Goal: Information Seeking & Learning: Learn about a topic

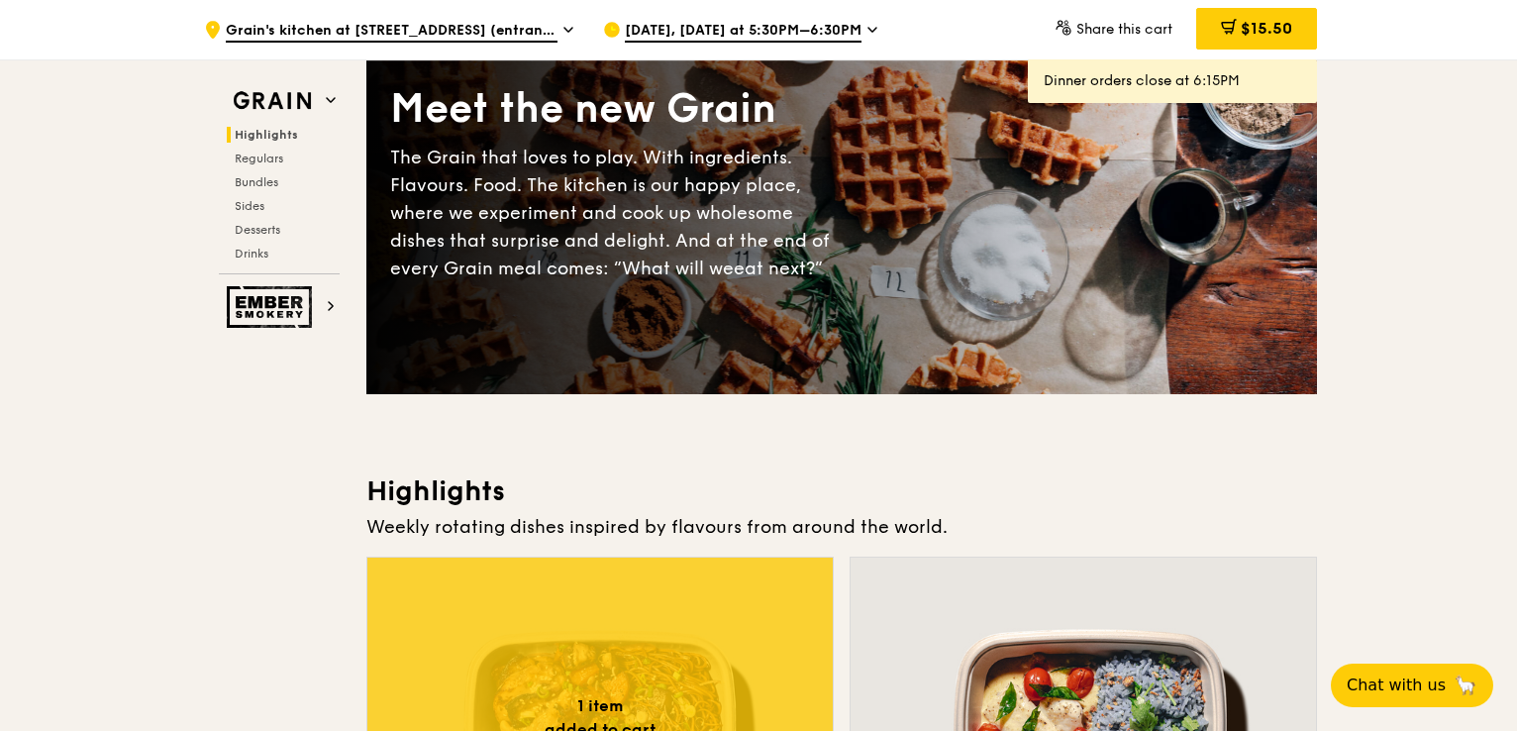
scroll to position [198, 0]
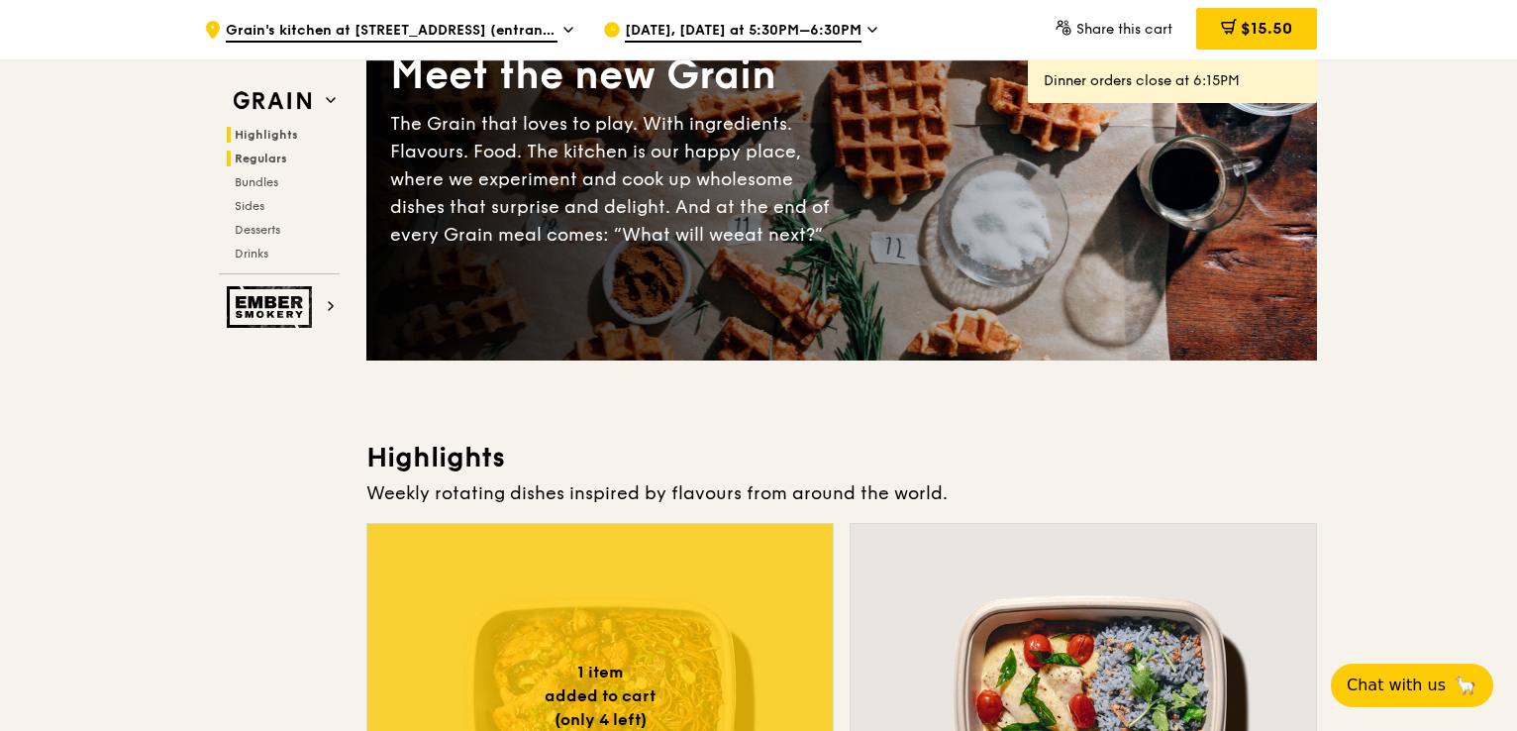
click at [277, 159] on span "Regulars" at bounding box center [261, 159] width 52 height 14
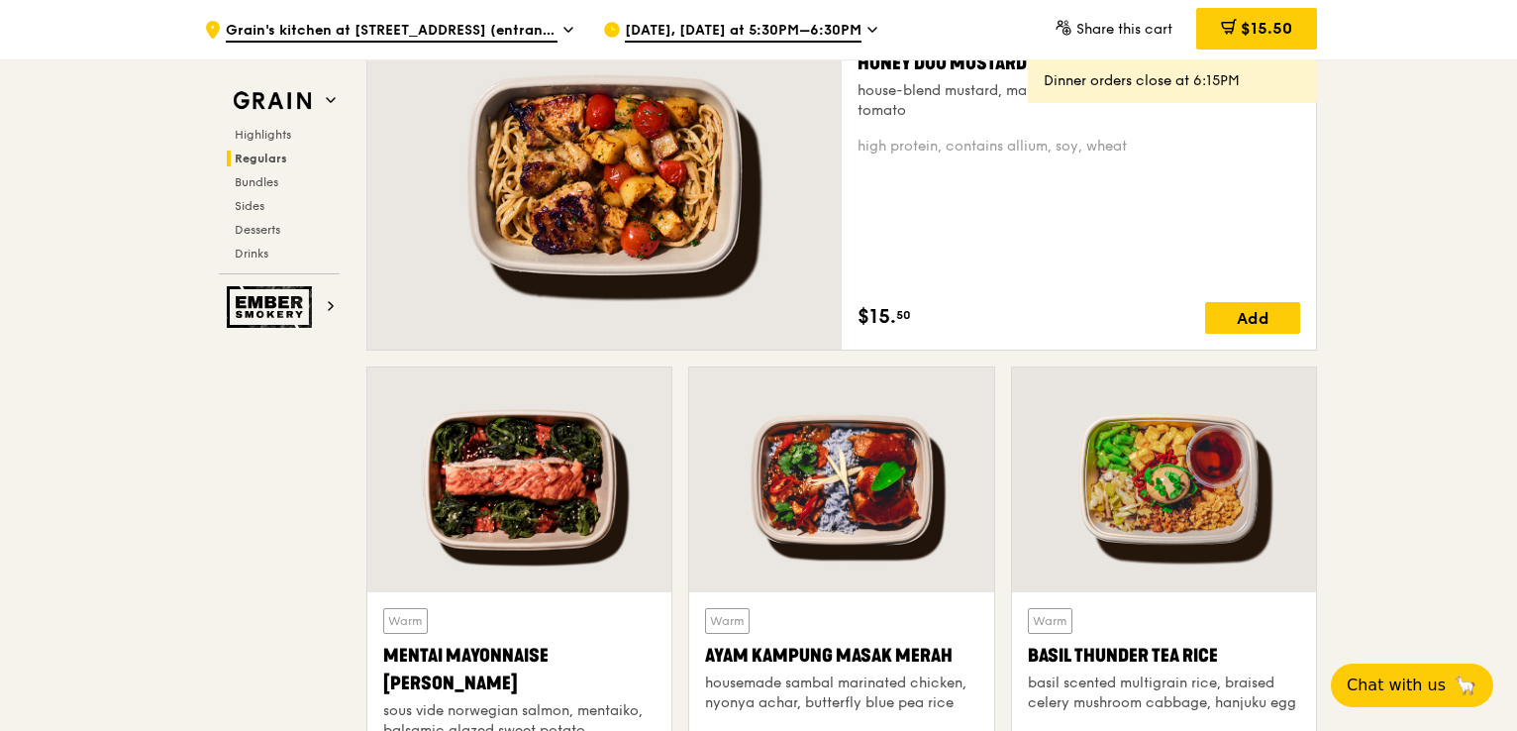
scroll to position [1481, 0]
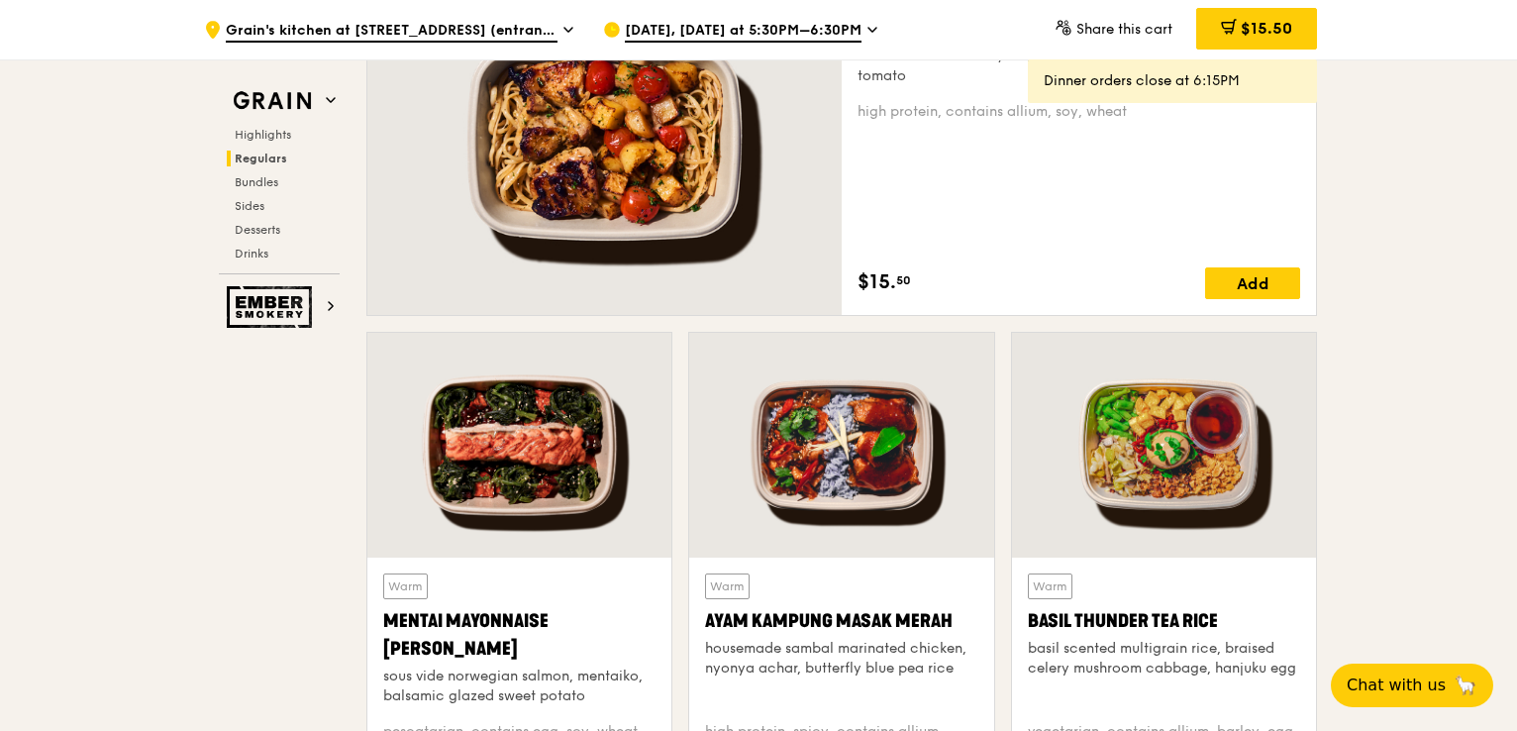
click at [653, 175] on div at bounding box center [604, 140] width 474 height 350
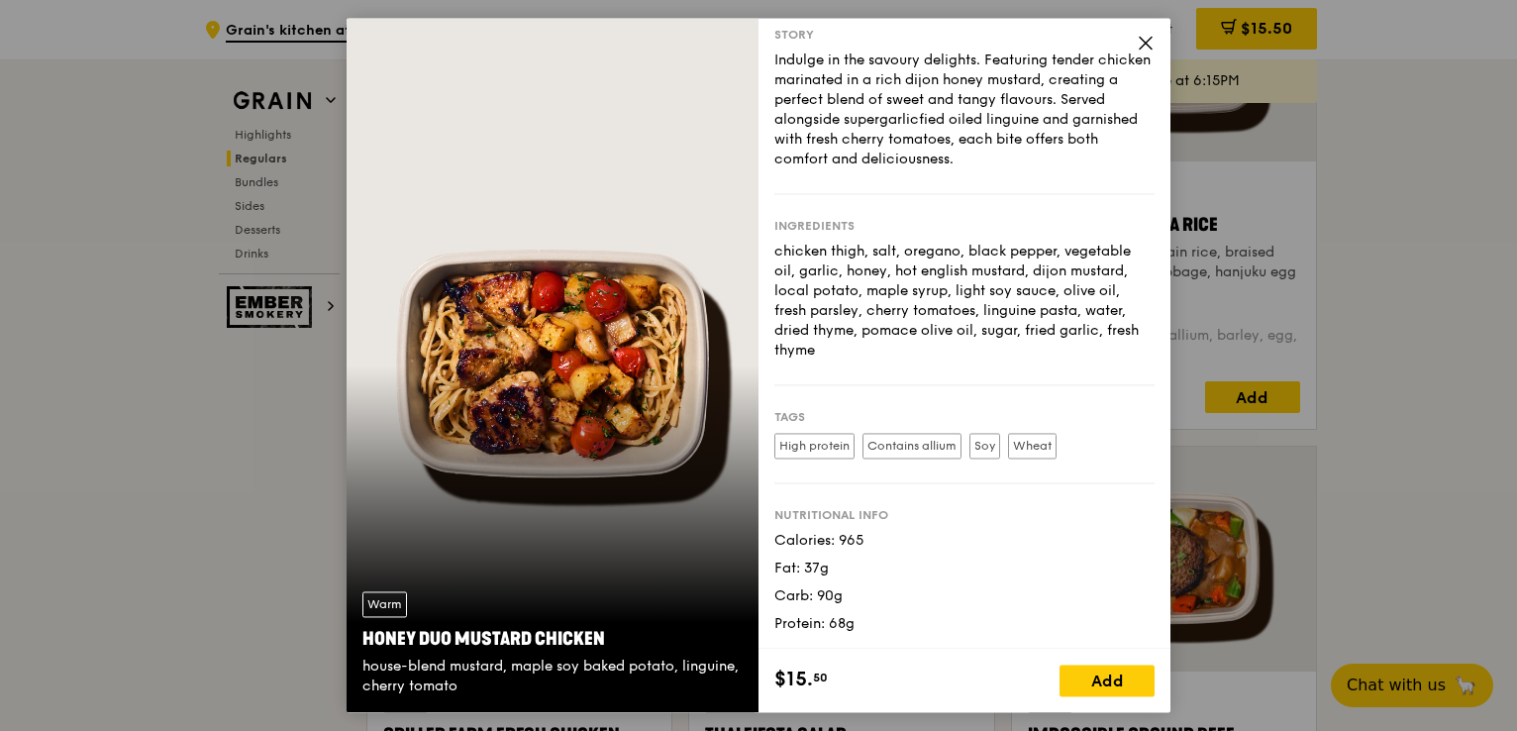
scroll to position [1976, 0]
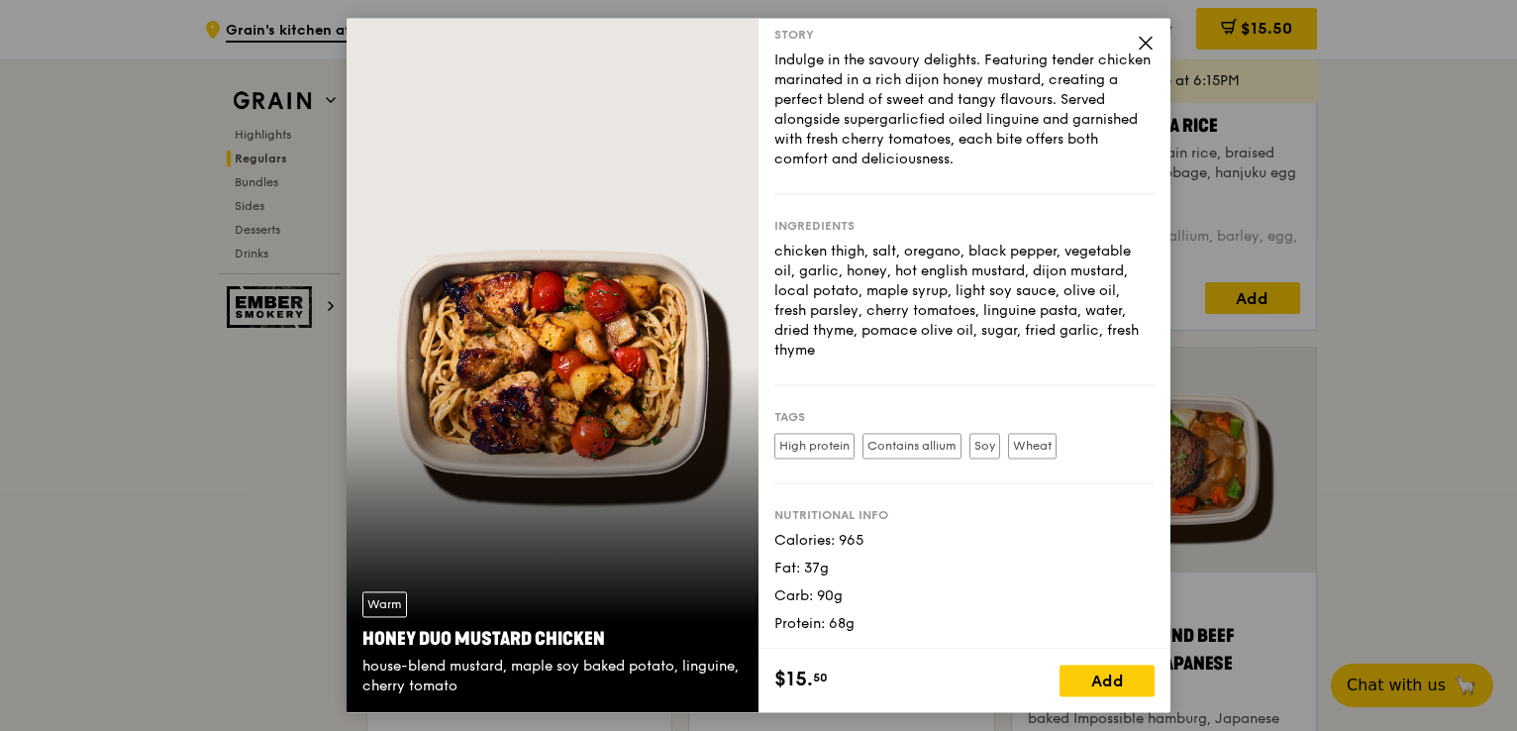
click at [1145, 53] on span at bounding box center [1146, 46] width 18 height 22
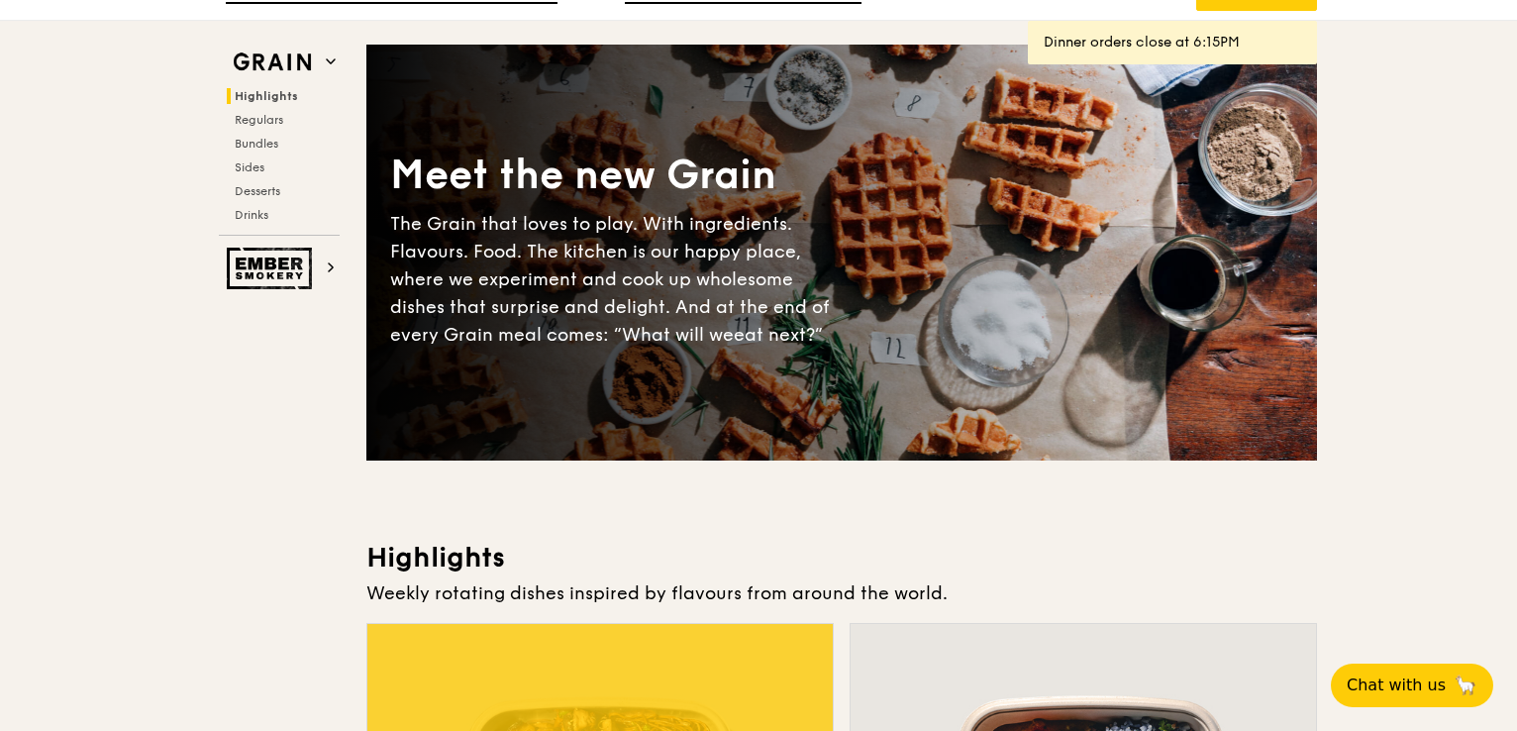
scroll to position [0, 0]
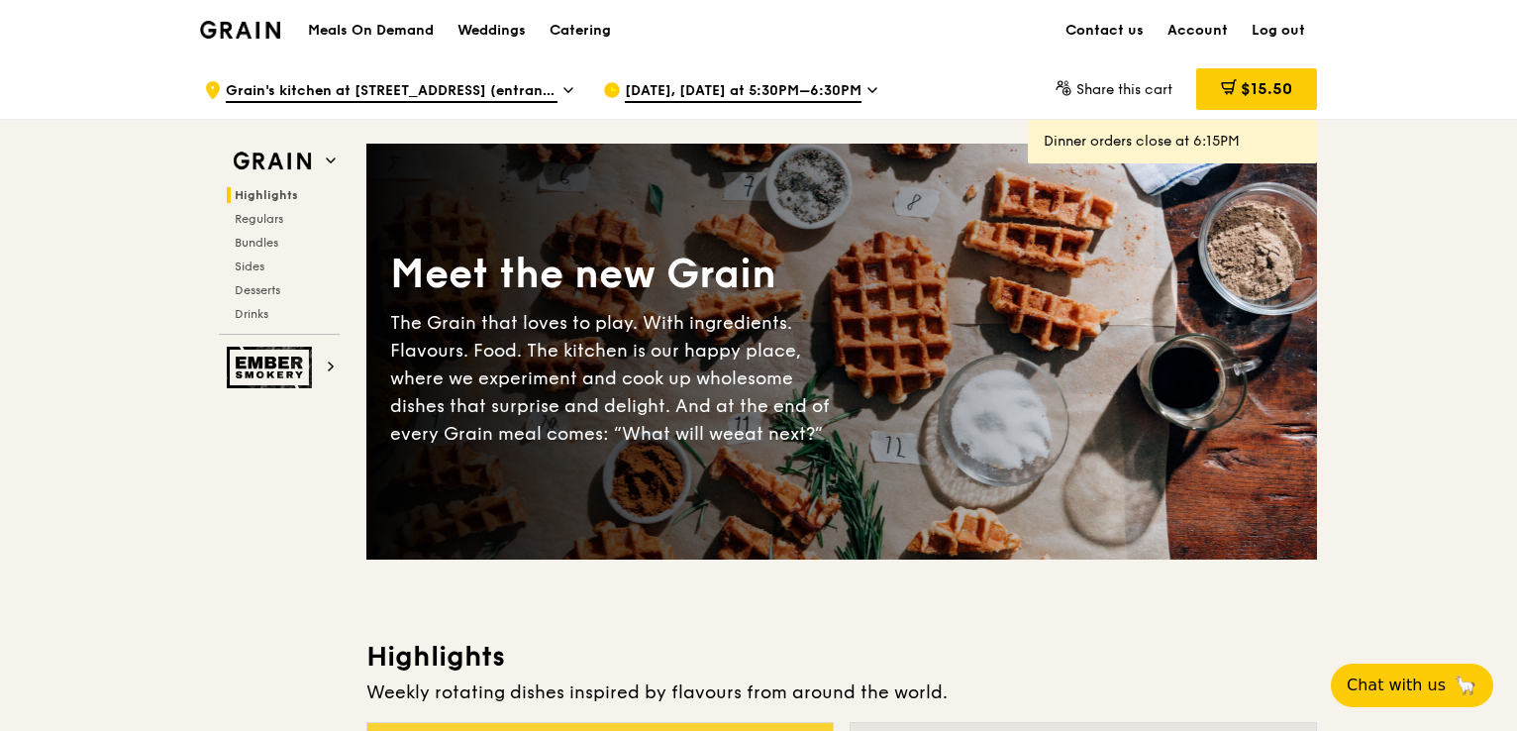
click at [261, 26] on img at bounding box center [240, 30] width 80 height 18
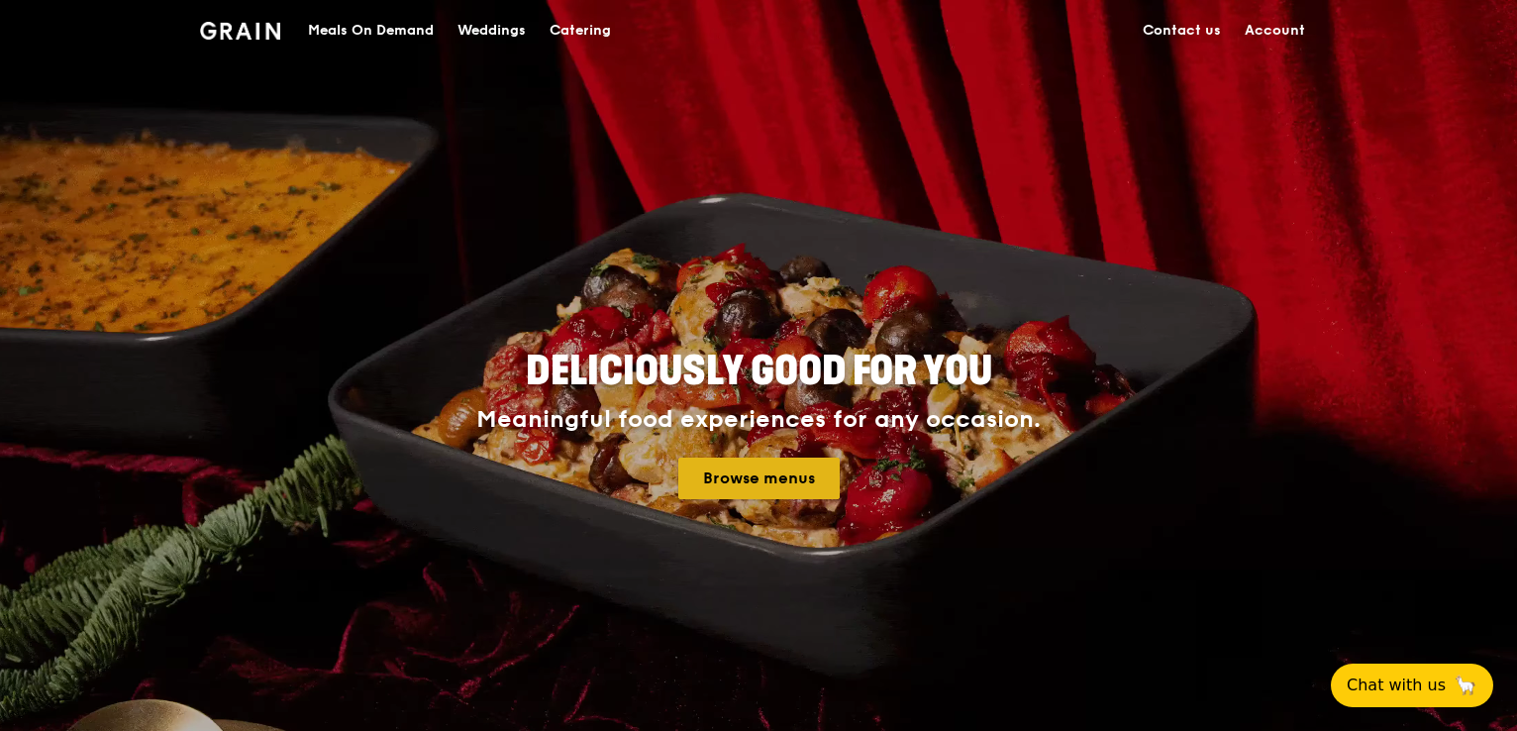
click at [800, 472] on link "Browse menus" at bounding box center [758, 479] width 161 height 42
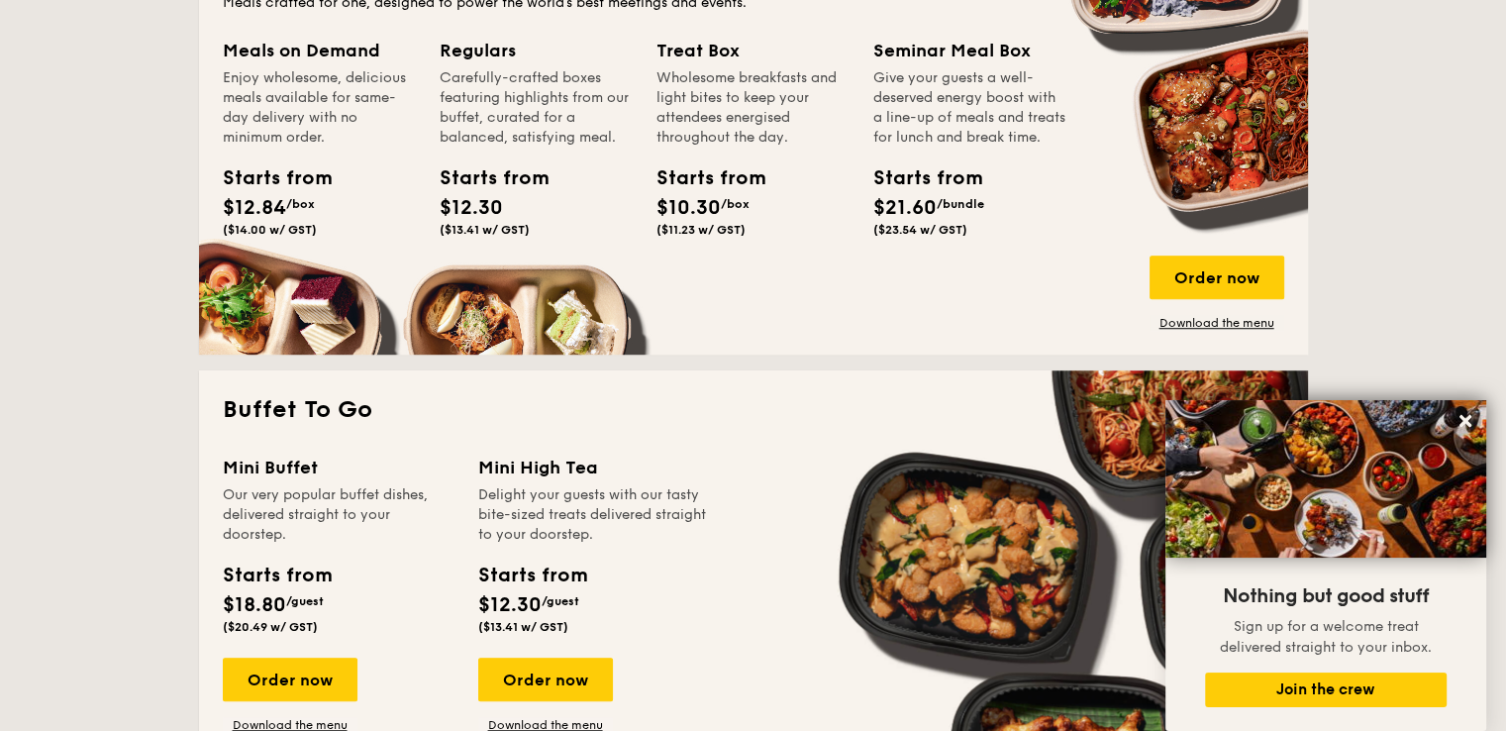
scroll to position [1486, 0]
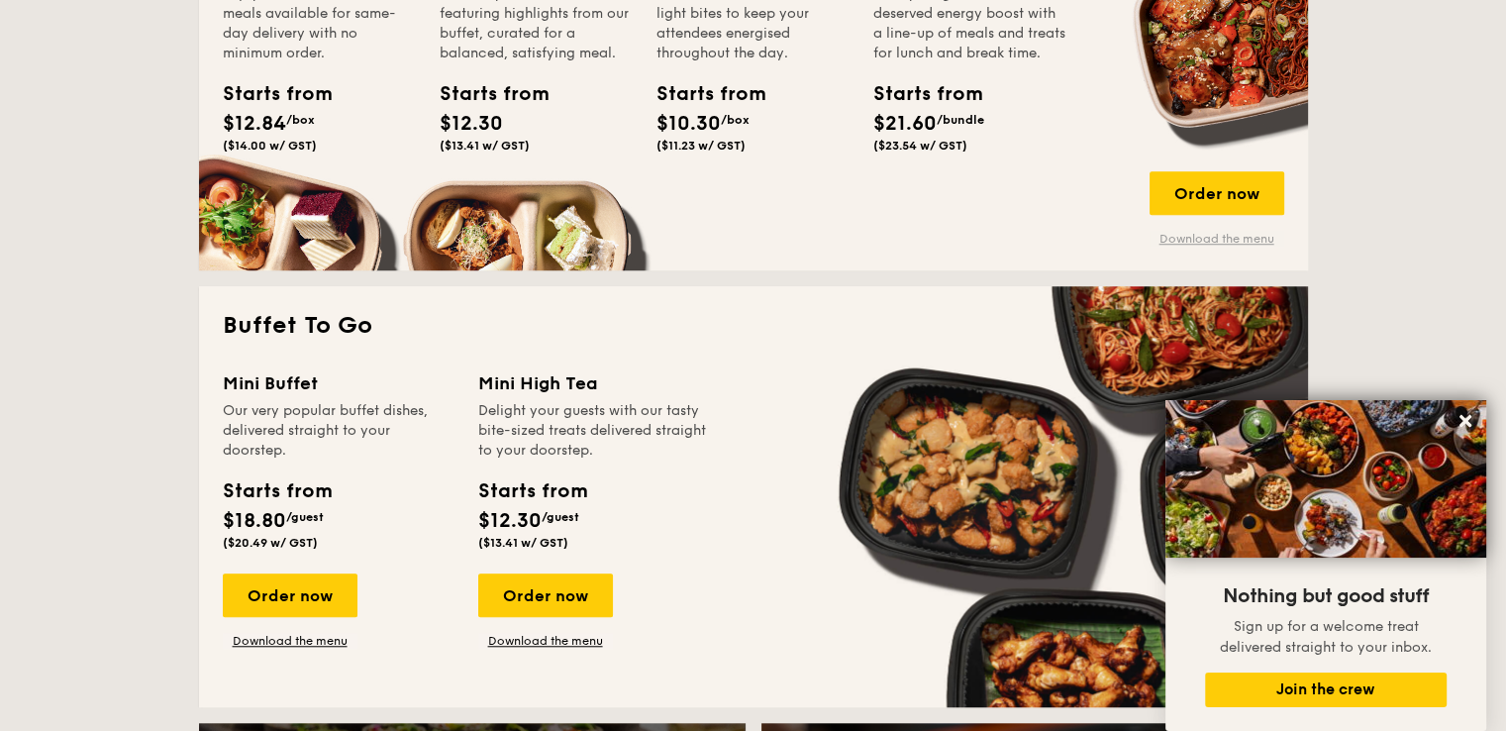
click at [1230, 235] on link "Download the menu" at bounding box center [1217, 239] width 135 height 16
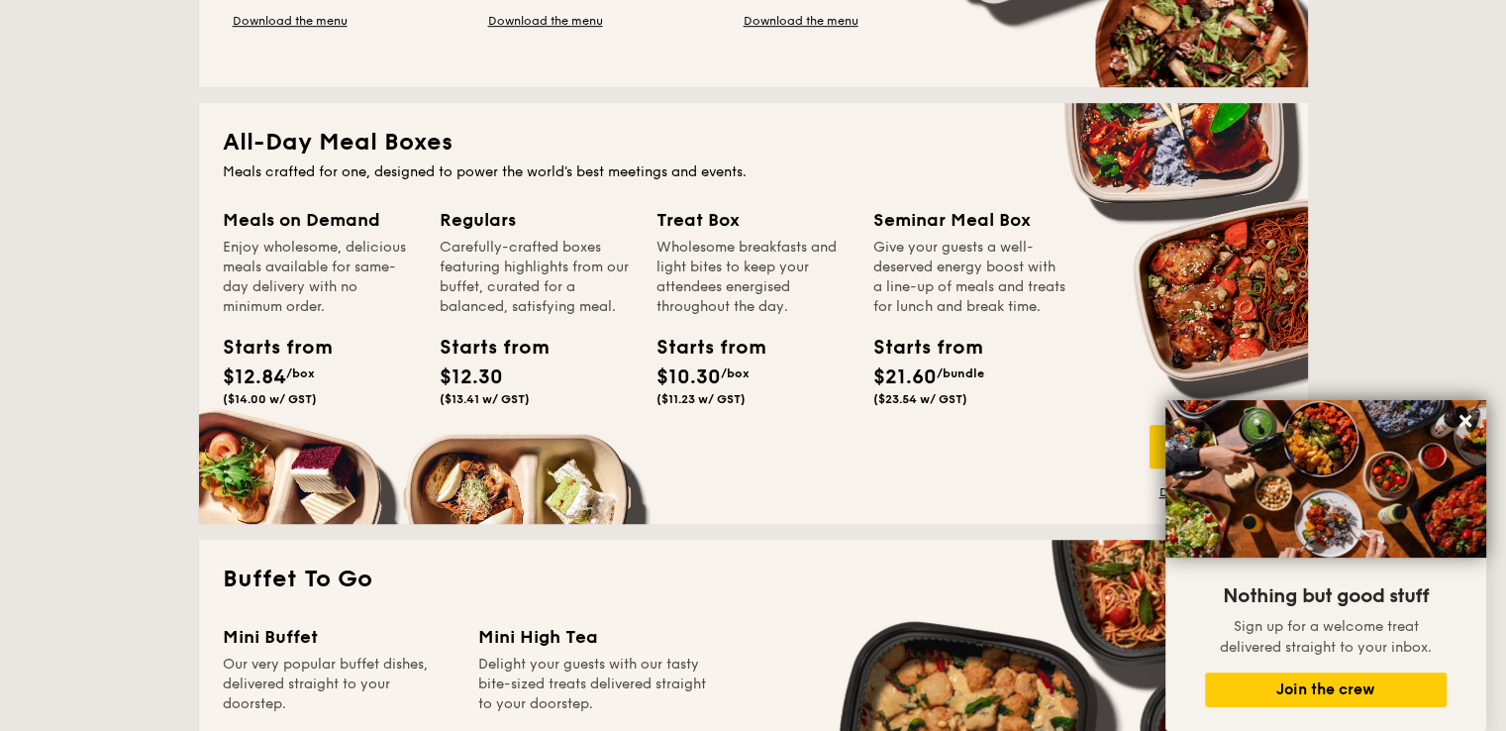
scroll to position [1188, 0]
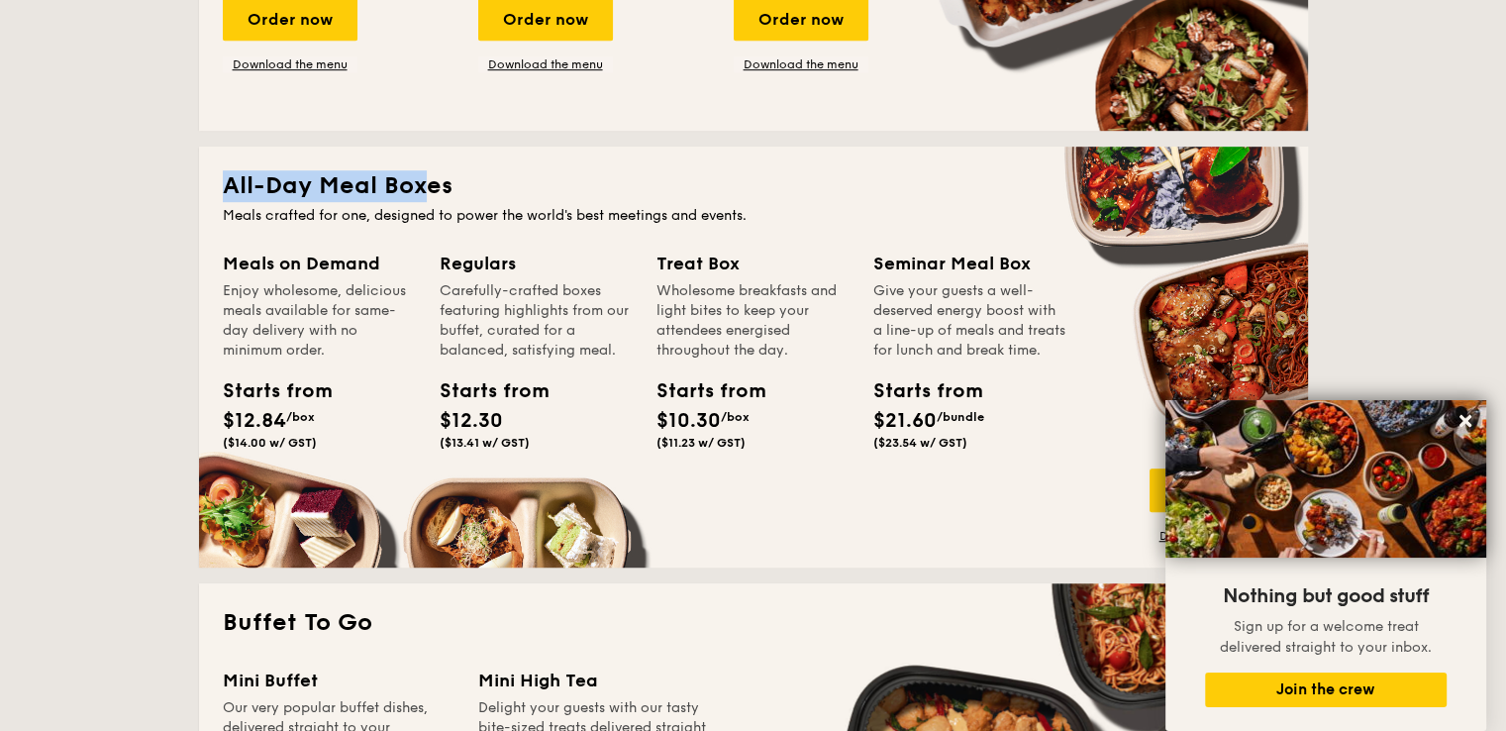
drag, startPoint x: 220, startPoint y: 186, endPoint x: 424, endPoint y: 197, distance: 204.3
click at [424, 197] on div "All-Day Meal Boxes Meals crafted for one, designed to power the world's best me…" at bounding box center [753, 357] width 1109 height 421
drag, startPoint x: 219, startPoint y: 263, endPoint x: 396, endPoint y: 262, distance: 177.3
click at [396, 262] on div "All-Day Meal Boxes Meals crafted for one, designed to power the world's best me…" at bounding box center [753, 357] width 1109 height 421
click at [327, 317] on div "Enjoy wholesome, delicious meals available for same-day delivery with no minimu…" at bounding box center [319, 320] width 193 height 79
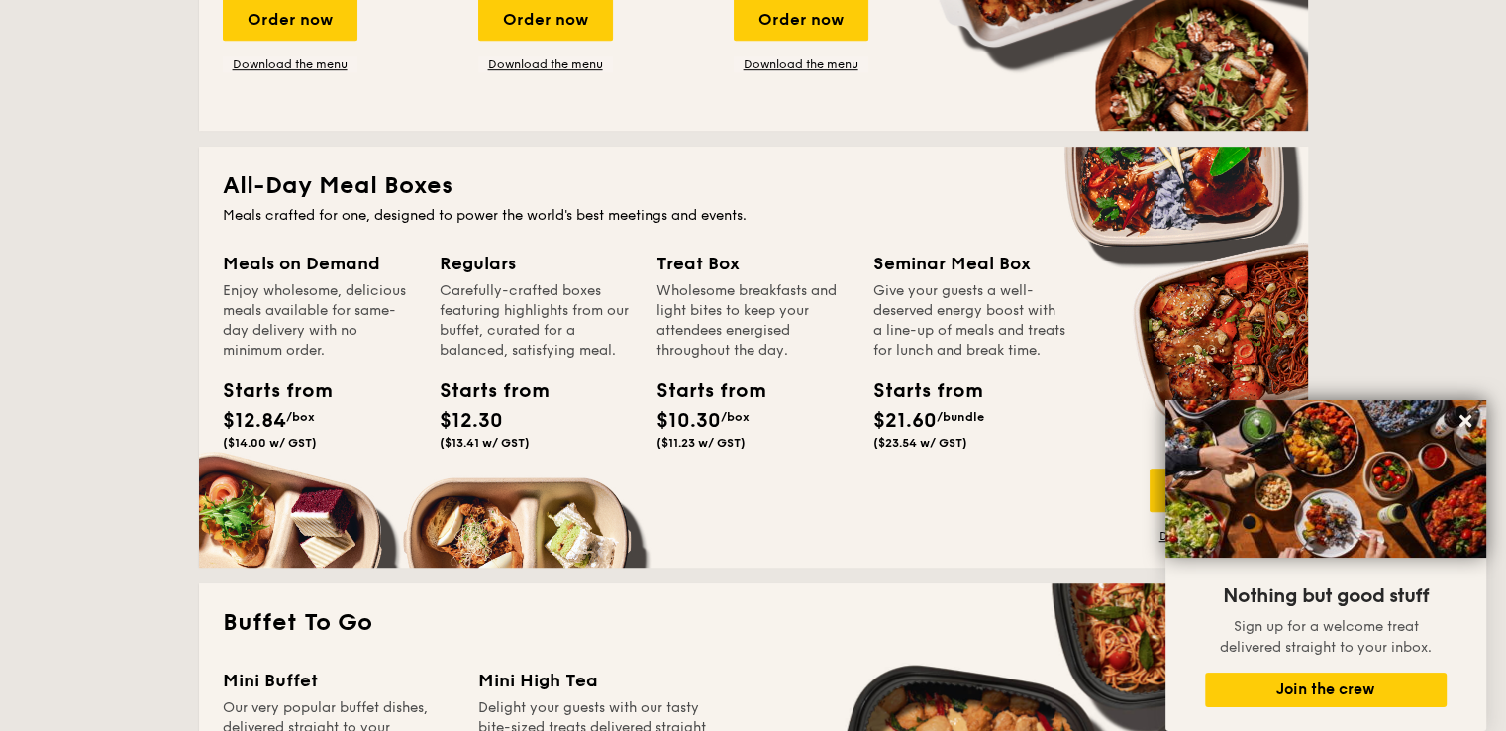
drag, startPoint x: 226, startPoint y: 381, endPoint x: 321, endPoint y: 446, distance: 114.8
click at [321, 446] on div "Starts from $12.84 /box ($14.00 w/ GST)" at bounding box center [319, 416] width 209 height 81
click at [324, 435] on div "Starts from $12.84 /box ($14.00 w/ GST)" at bounding box center [319, 416] width 209 height 81
drag, startPoint x: 222, startPoint y: 440, endPoint x: 321, endPoint y: 445, distance: 99.2
click at [321, 445] on div "Starts from $12.84 /box ($14.00 w/ GST)" at bounding box center [319, 416] width 209 height 81
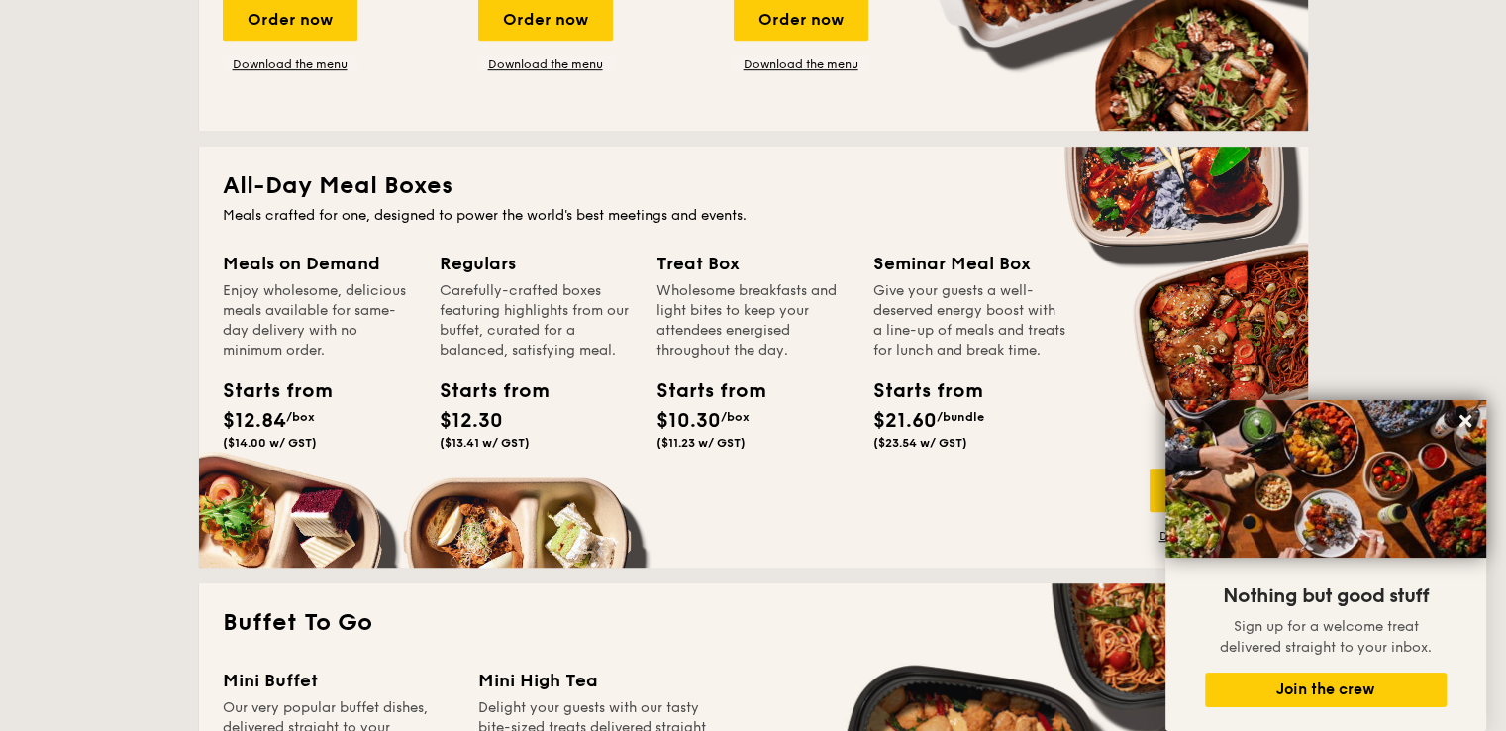
click at [325, 431] on div "Starts from $12.84 /box ($14.00 w/ GST)" at bounding box center [319, 416] width 209 height 81
drag, startPoint x: 226, startPoint y: 415, endPoint x: 333, endPoint y: 435, distance: 108.8
click at [334, 440] on div "Starts from $12.84 /box ($14.00 w/ GST)" at bounding box center [319, 416] width 209 height 81
copy div "$12.84 /box ($14.00 w/ GST)"
click at [1280, 290] on div "Meals on Demand Enjoy wholesome, delicious meals available for same-day deliver…" at bounding box center [754, 397] width 1062 height 294
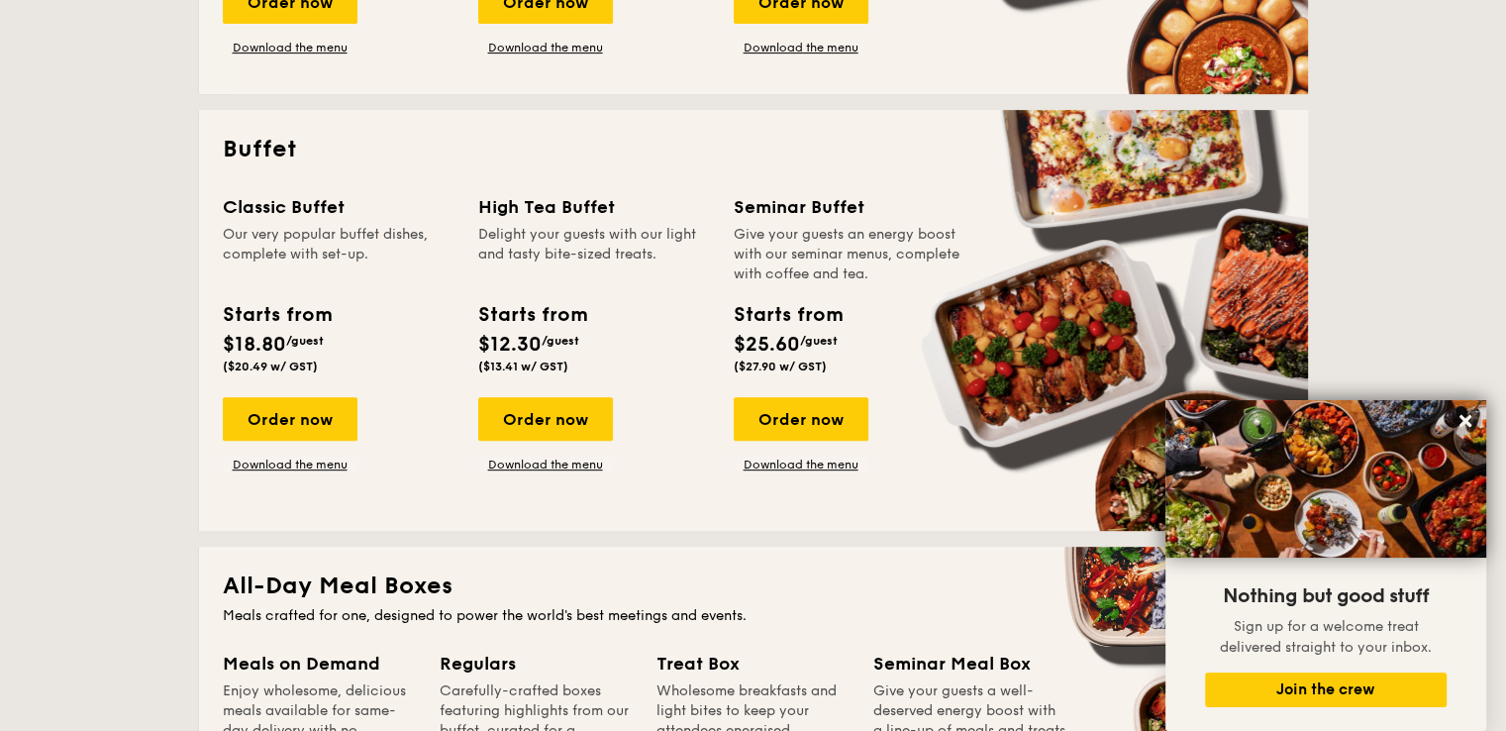
scroll to position [792, 0]
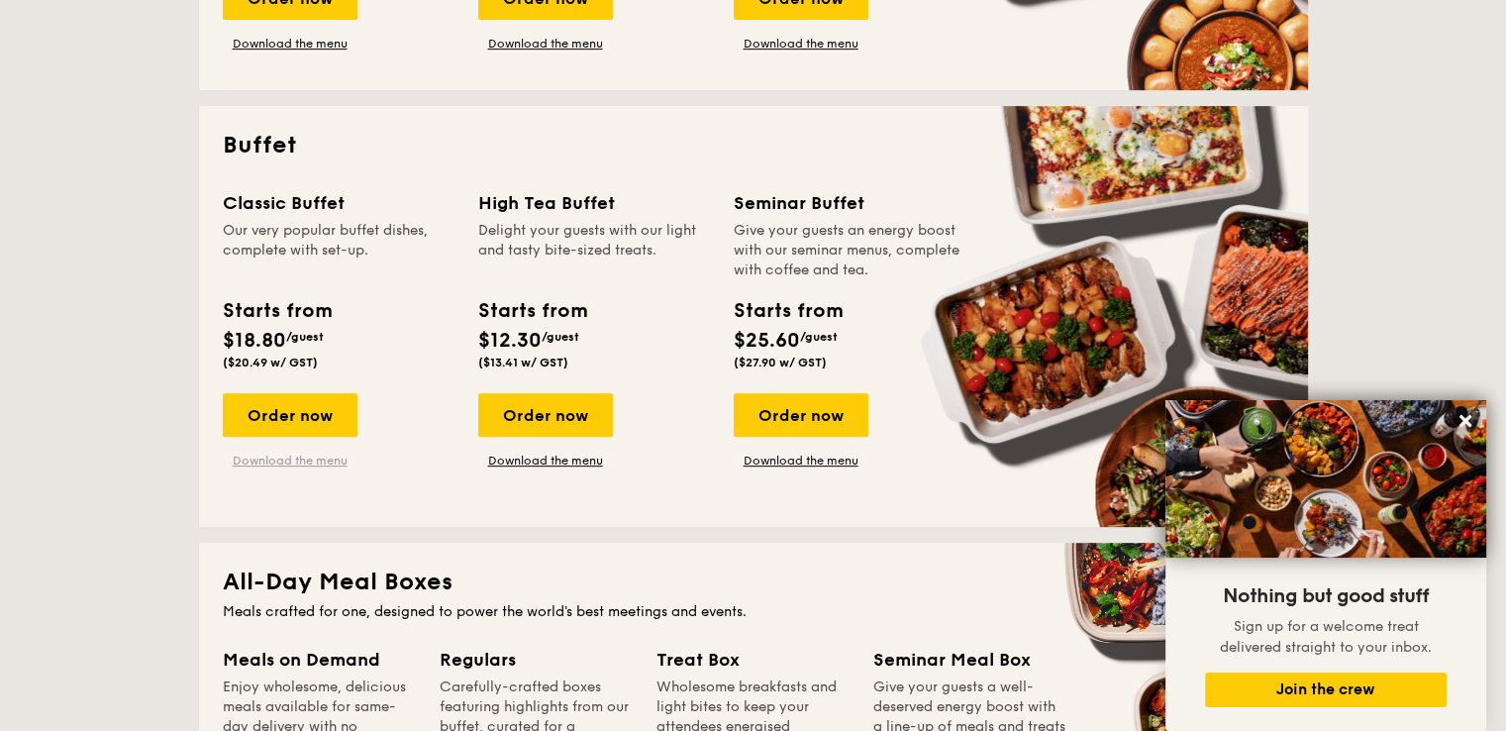
click at [301, 460] on link "Download the menu" at bounding box center [290, 461] width 135 height 16
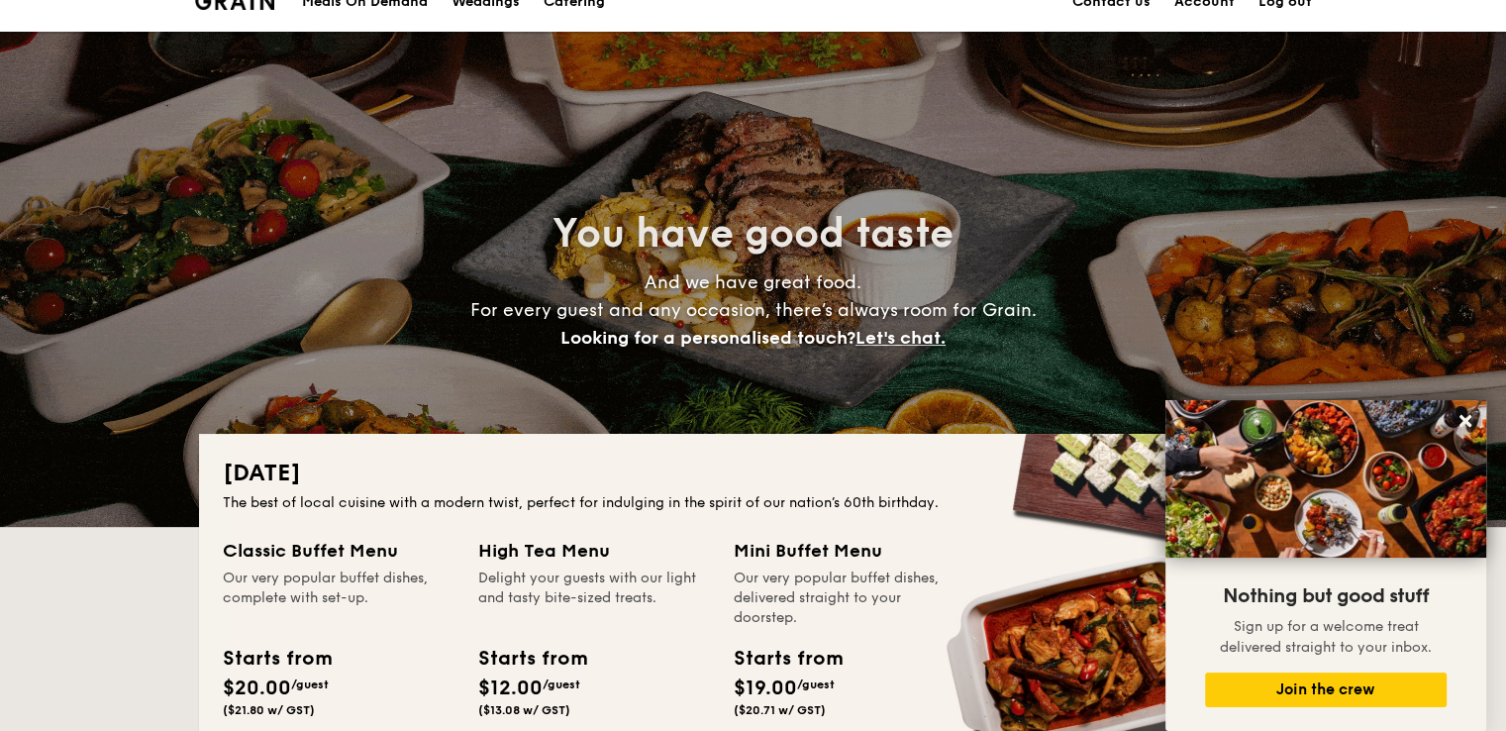
scroll to position [0, 0]
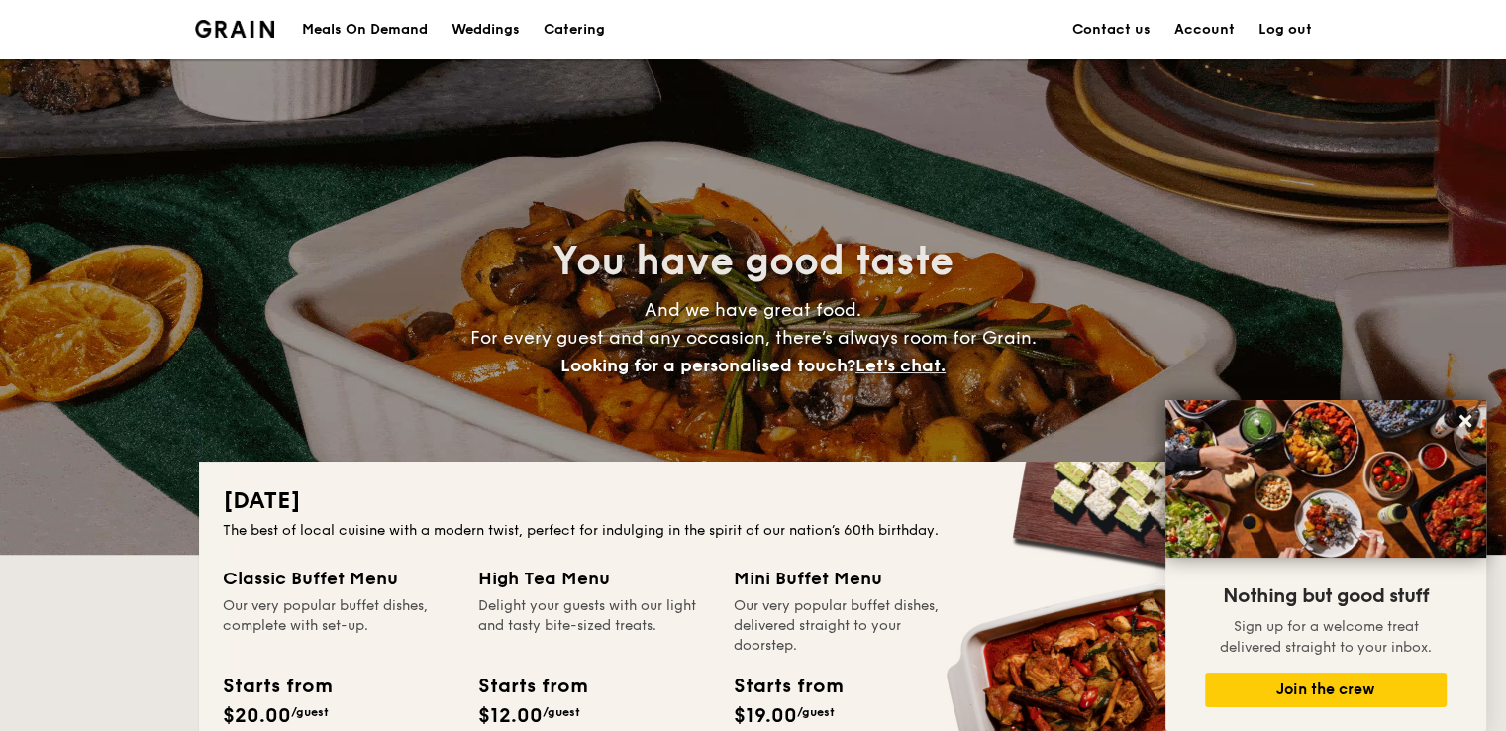
click at [371, 29] on div "Meals On Demand" at bounding box center [365, 29] width 126 height 59
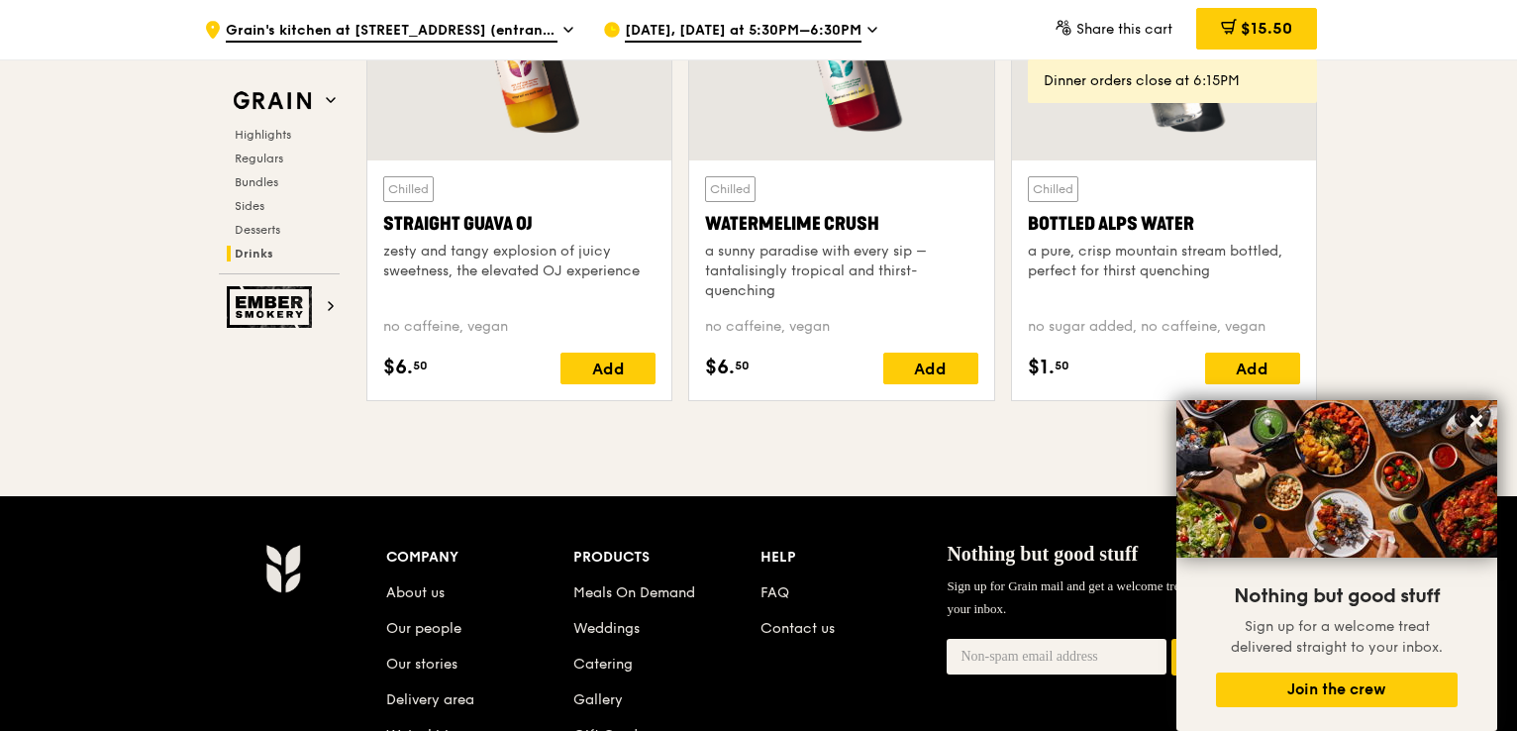
scroll to position [8097, 0]
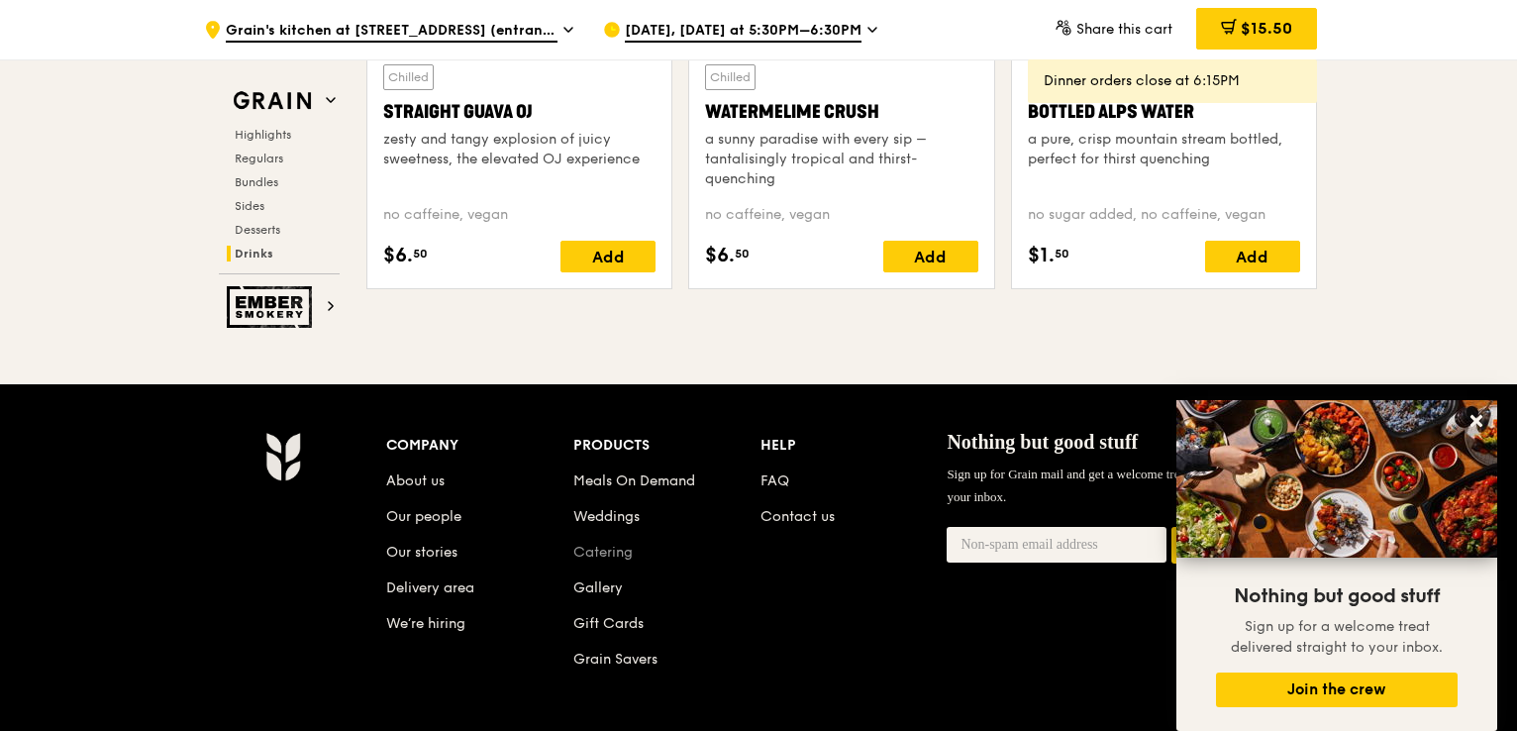
click at [597, 553] on link "Catering" at bounding box center [602, 552] width 59 height 17
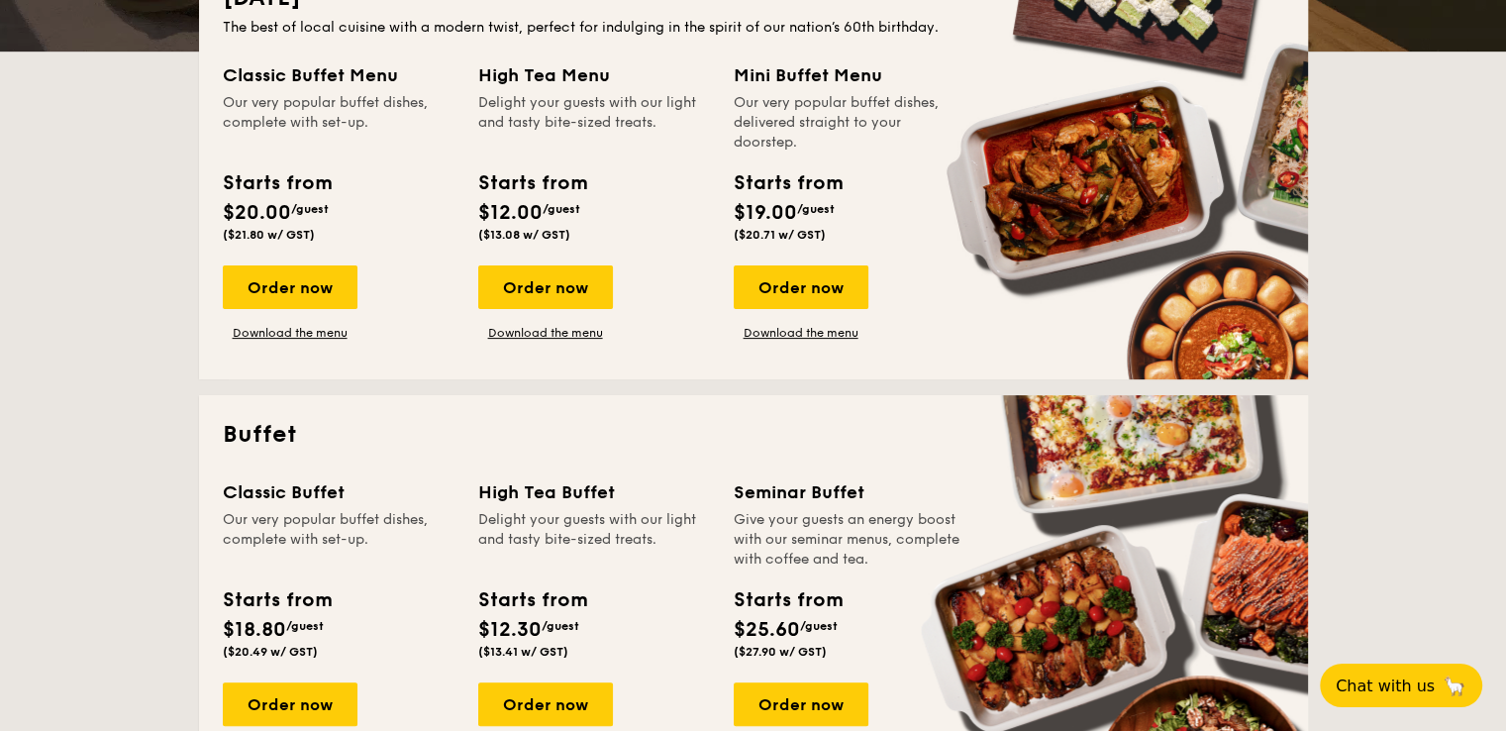
scroll to position [396, 0]
